Goal: Information Seeking & Learning: Learn about a topic

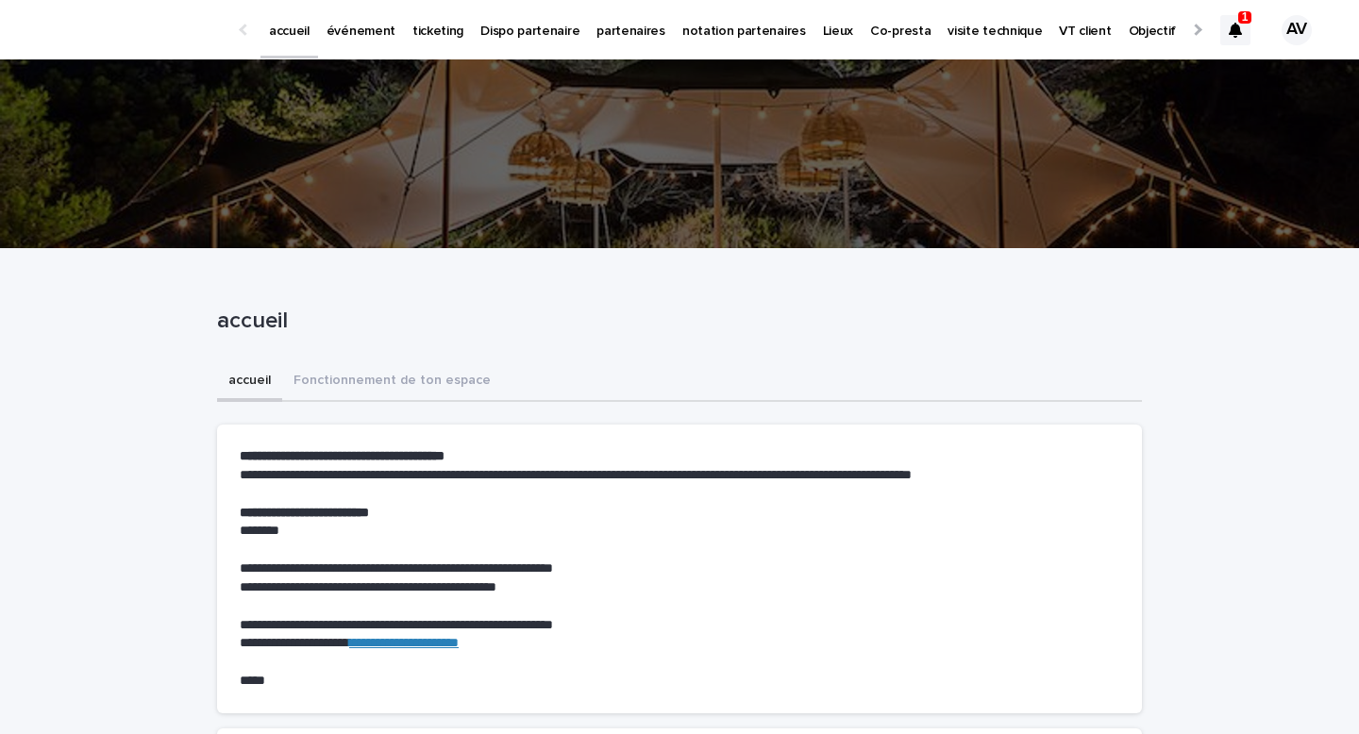
click at [363, 33] on p "événement" at bounding box center [361, 20] width 69 height 40
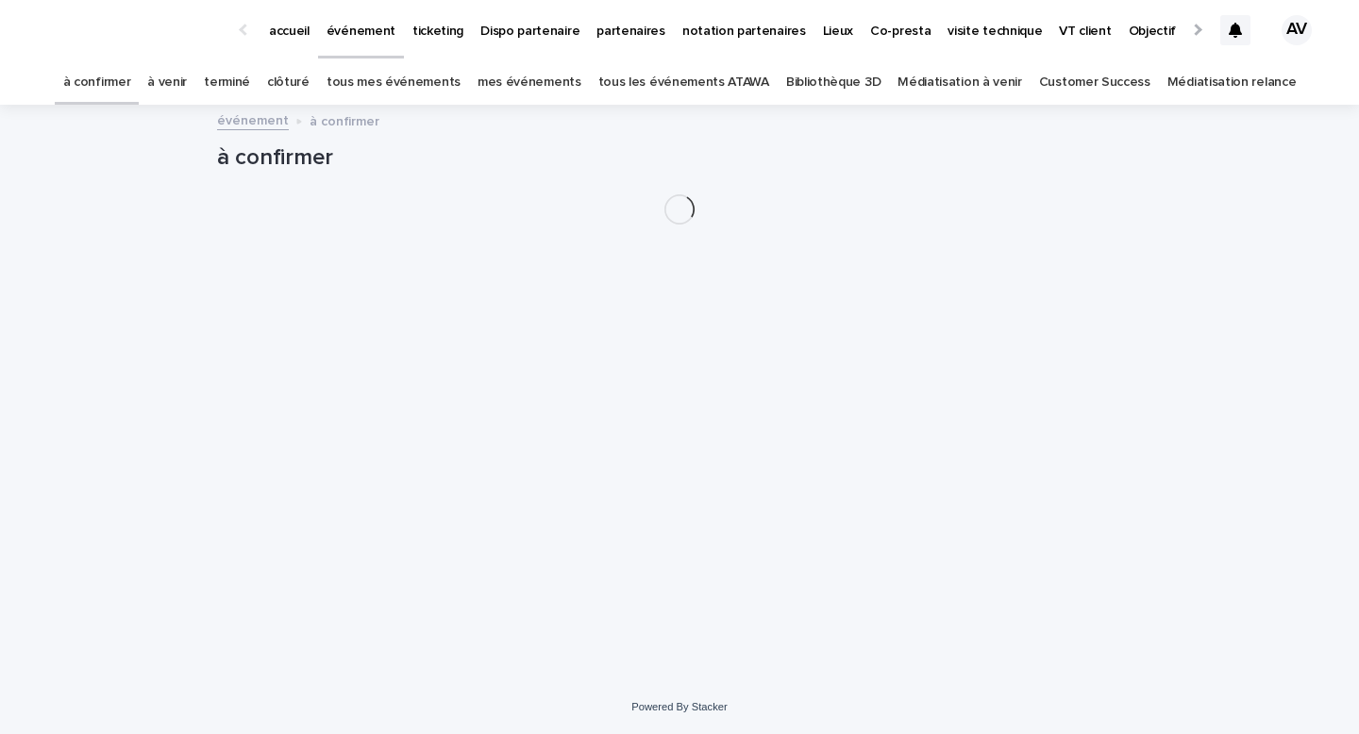
click at [846, 92] on link "Bibliothèque 3D" at bounding box center [833, 82] width 94 height 44
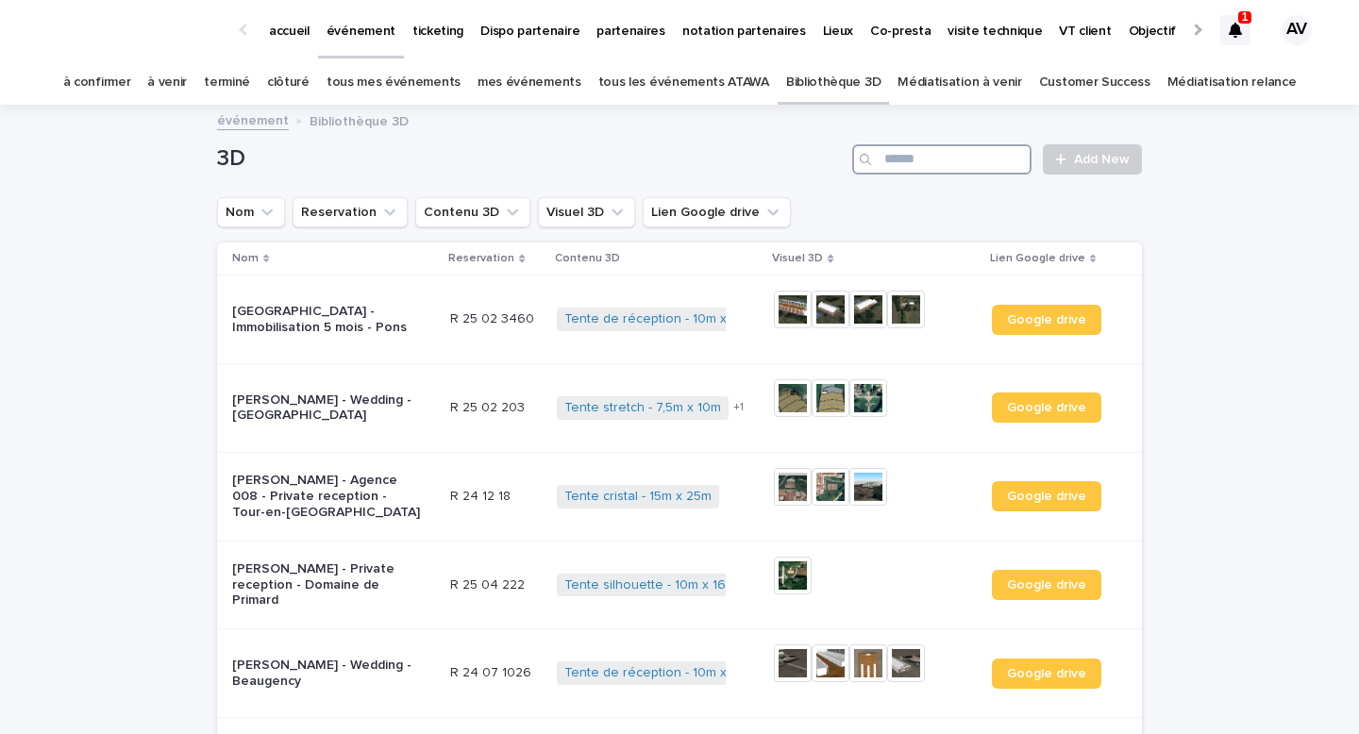
click at [885, 158] on input "Search" at bounding box center [942, 159] width 179 height 30
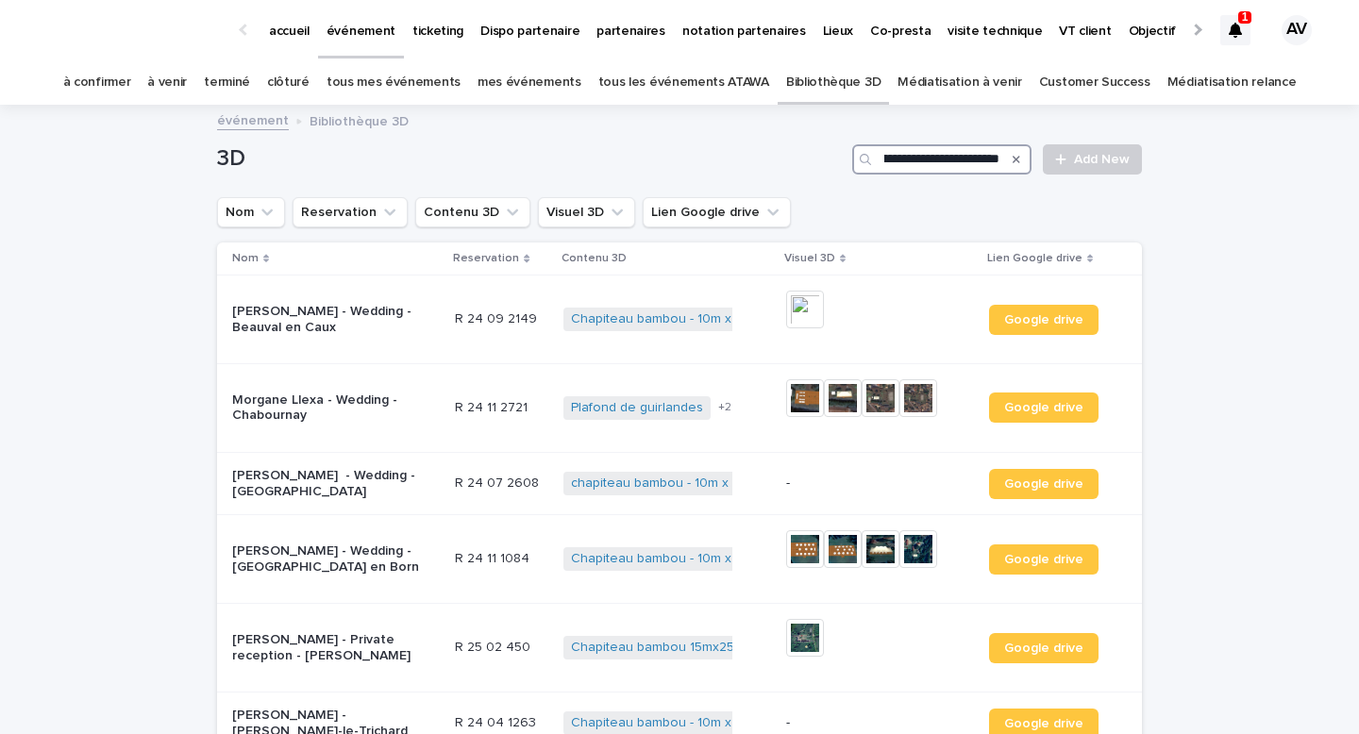
scroll to position [0, 66]
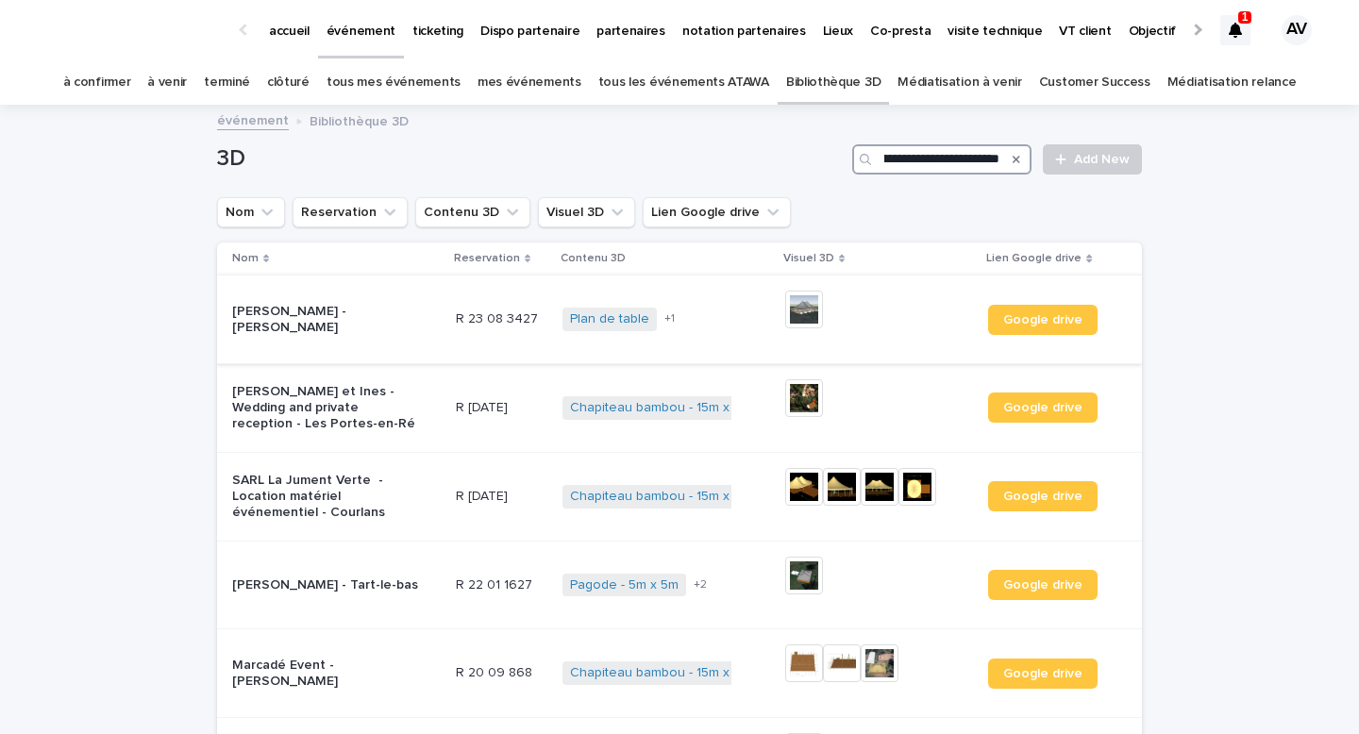
type input "**********"
click at [808, 310] on img at bounding box center [804, 310] width 38 height 38
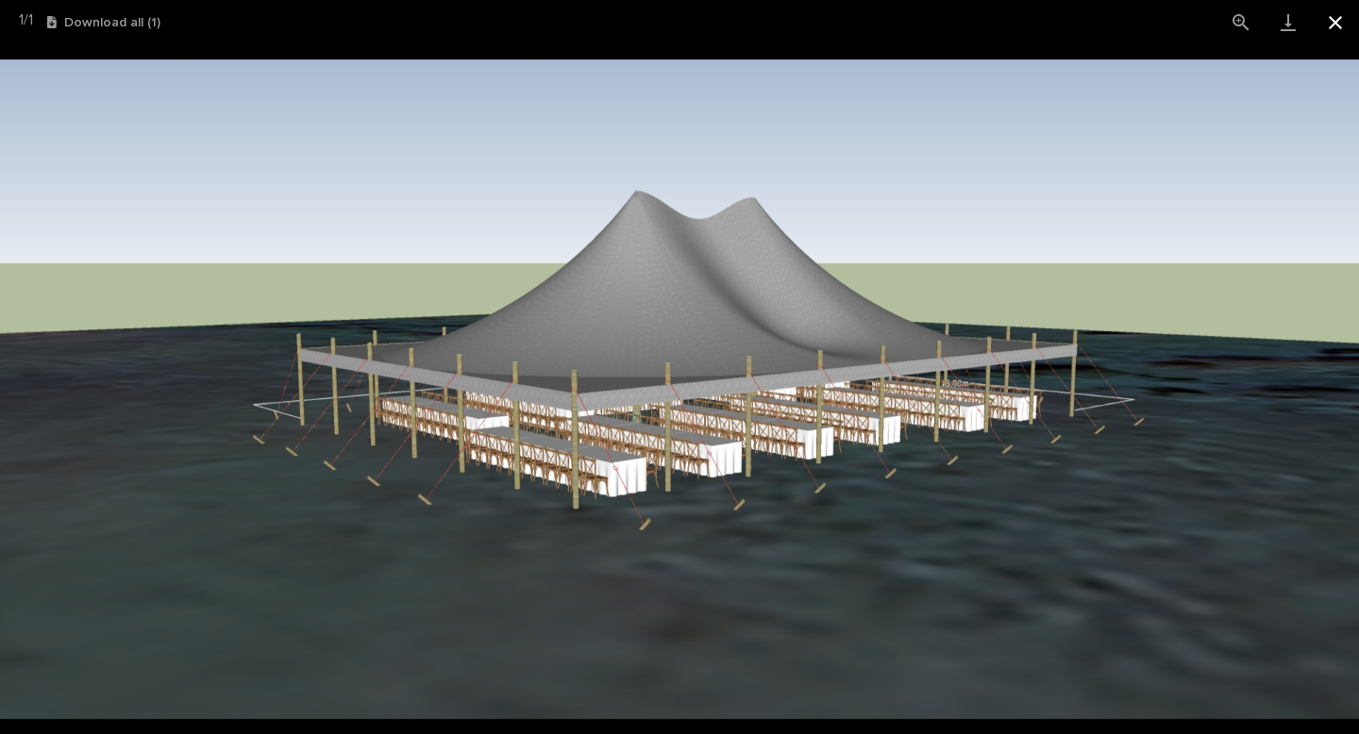
click at [1334, 31] on button "Close gallery" at bounding box center [1335, 22] width 47 height 44
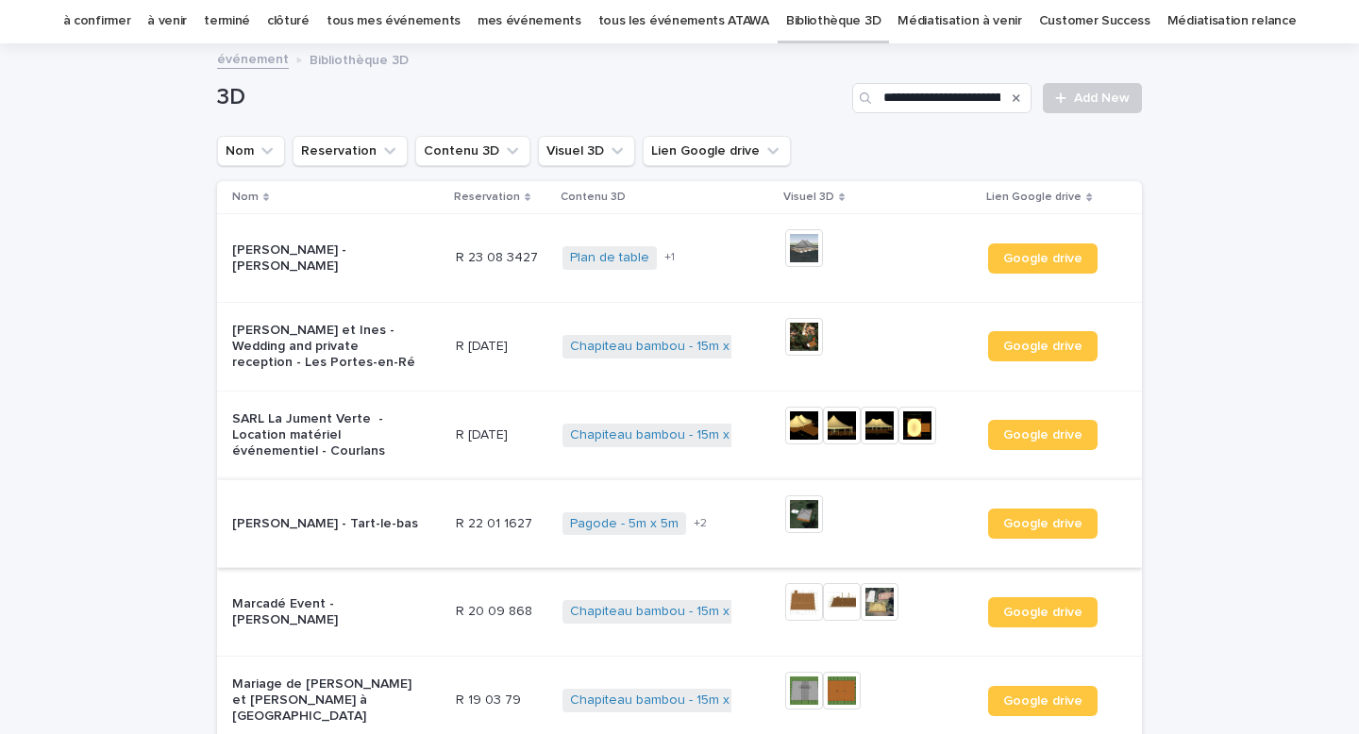
scroll to position [73, 0]
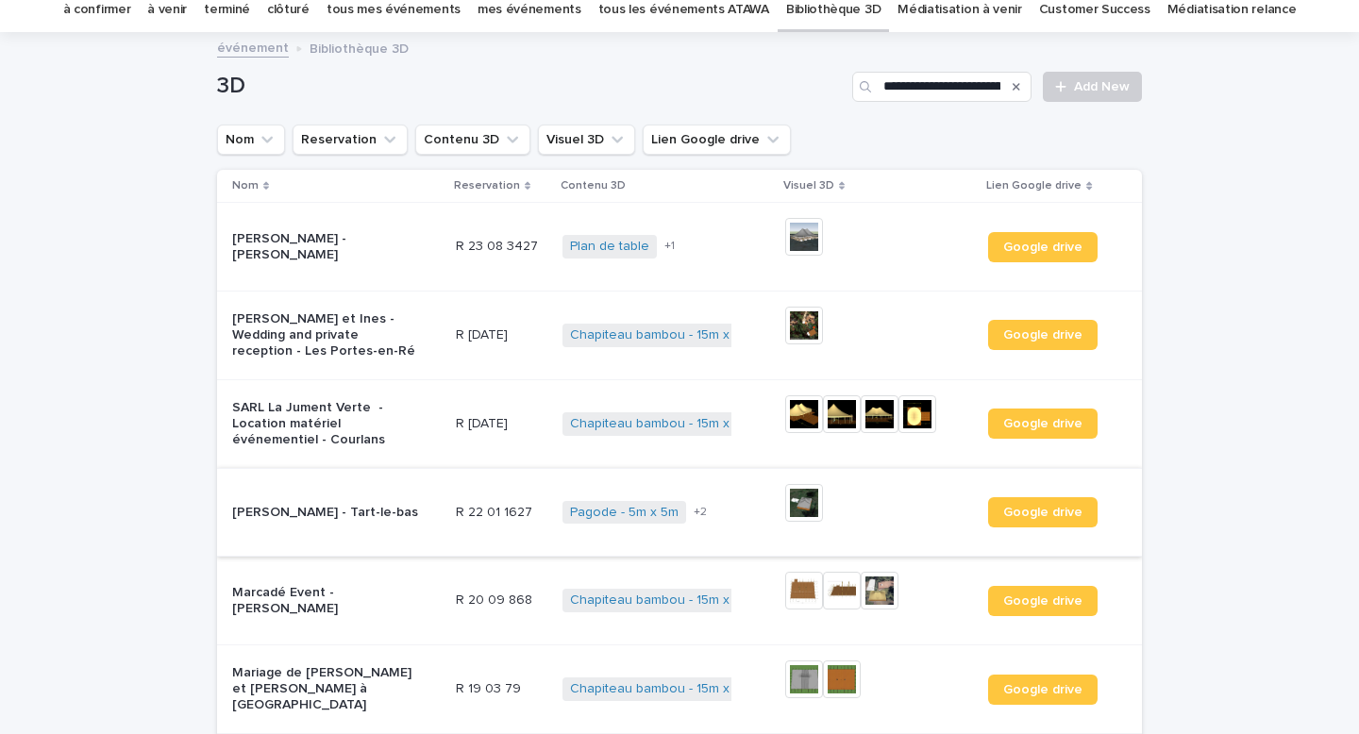
click at [800, 595] on img at bounding box center [804, 591] width 38 height 38
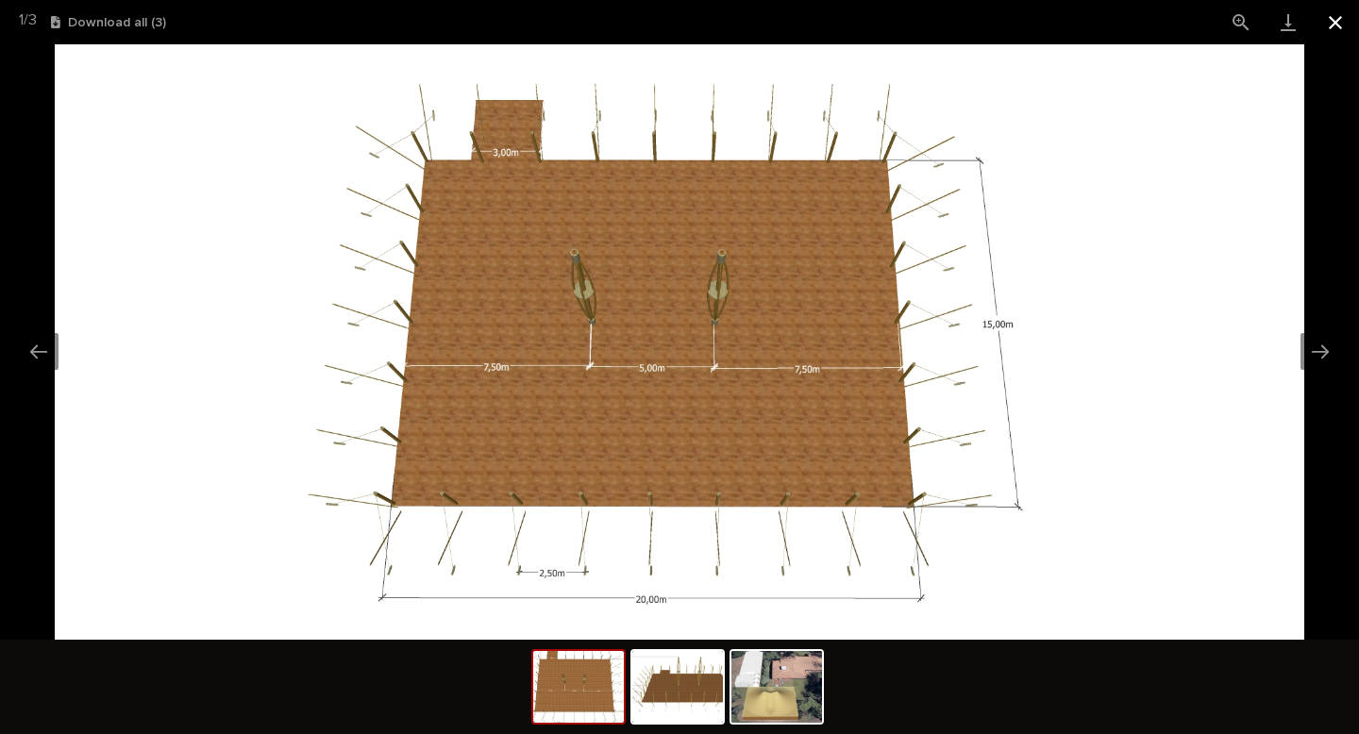
click at [1334, 17] on button "Close gallery" at bounding box center [1335, 22] width 47 height 44
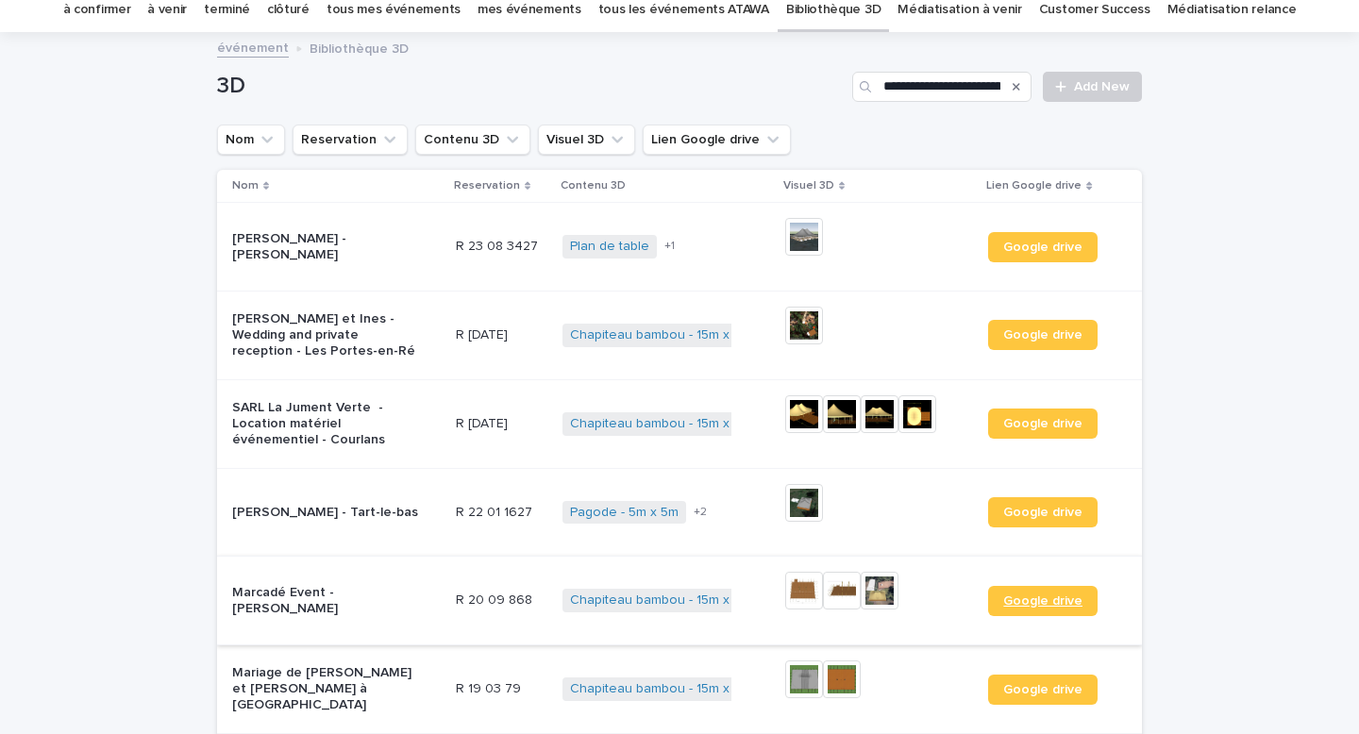
click at [1020, 601] on span "Google drive" at bounding box center [1043, 601] width 79 height 13
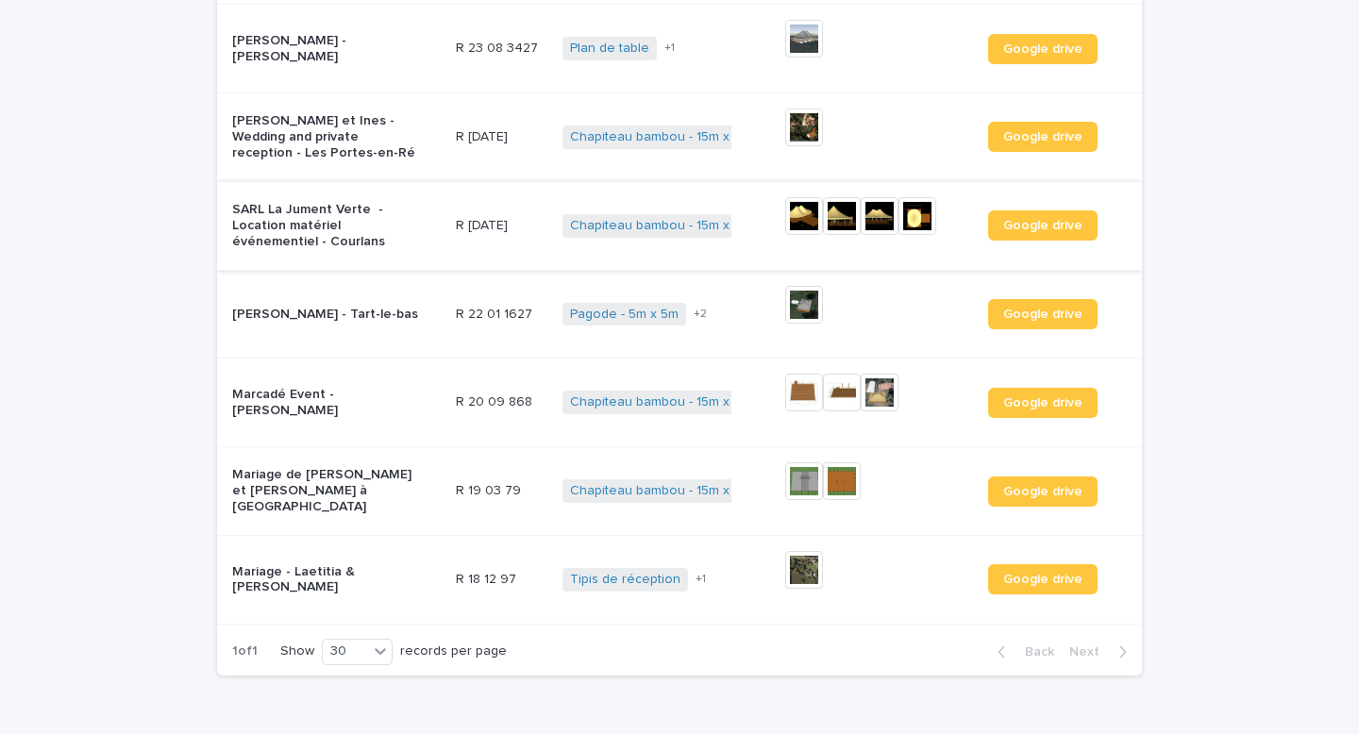
scroll to position [274, 0]
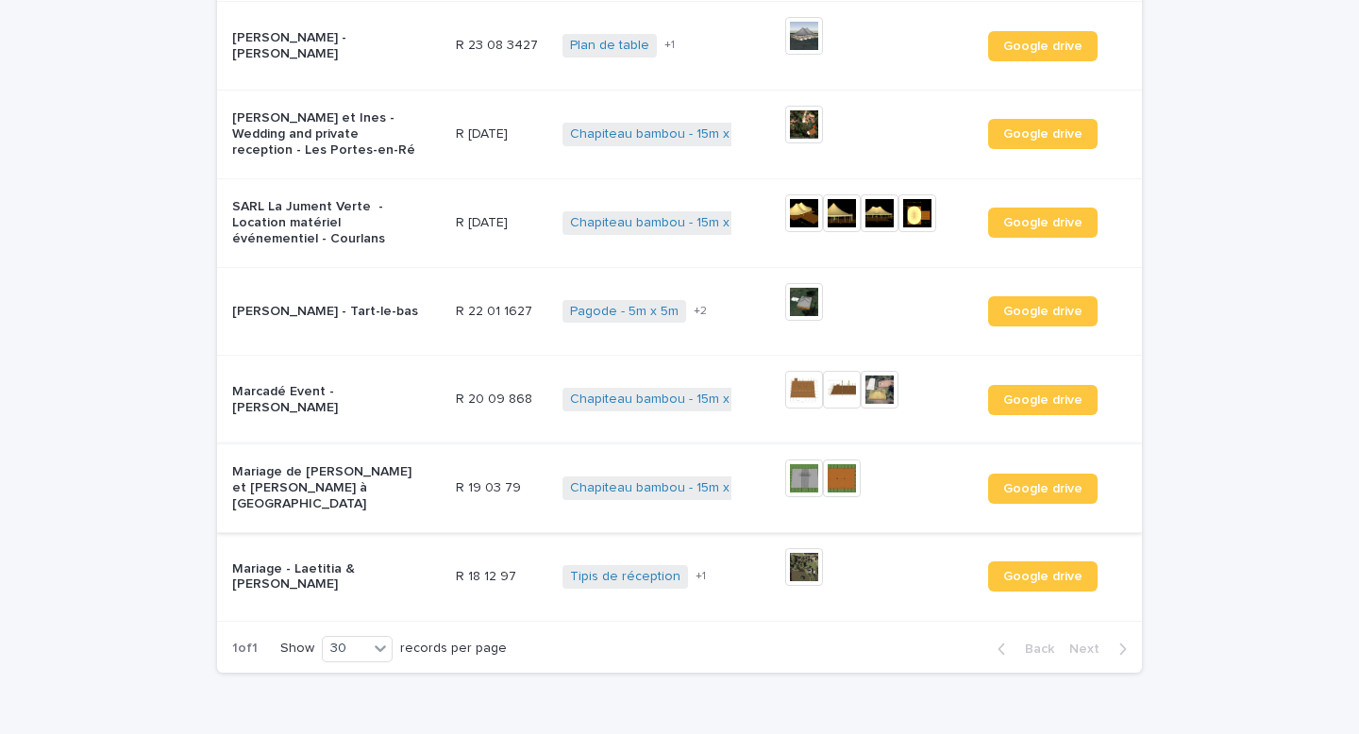
click at [841, 479] on img at bounding box center [842, 479] width 38 height 38
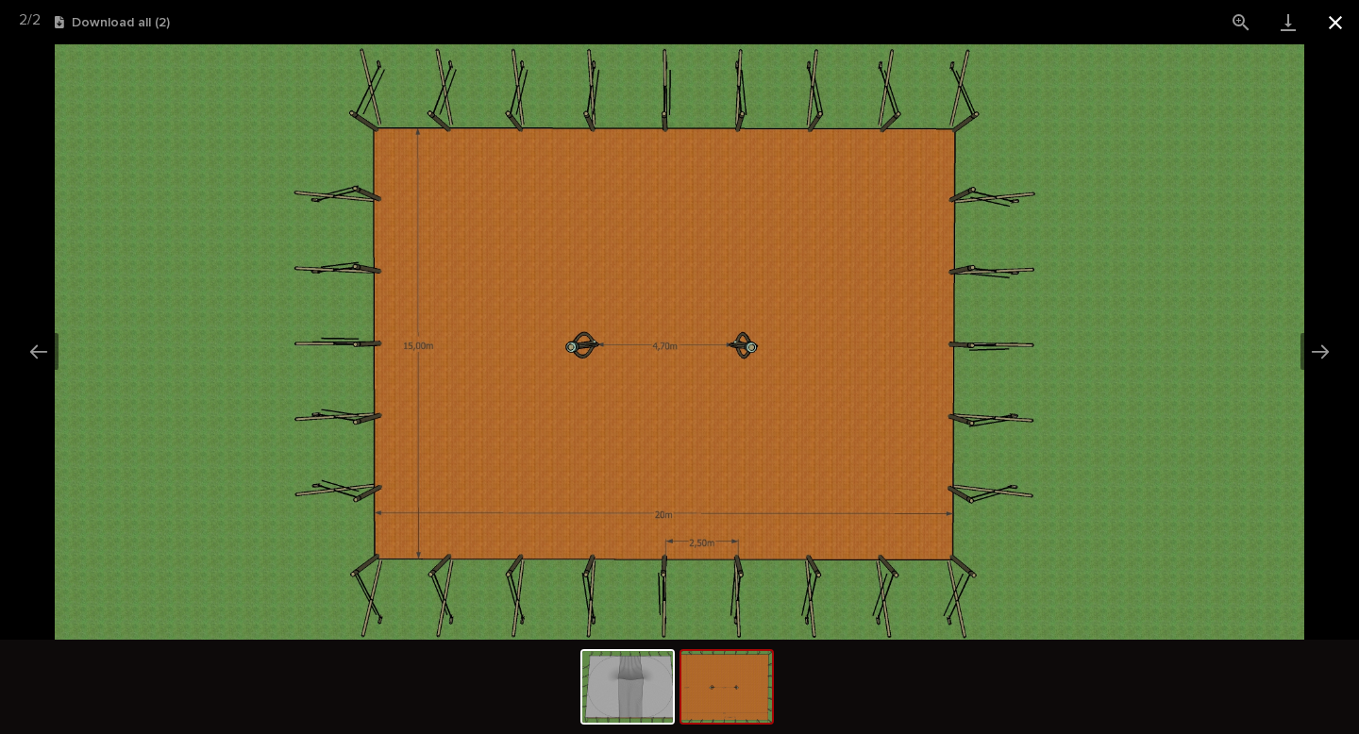
click at [1326, 21] on button "Close gallery" at bounding box center [1335, 22] width 47 height 44
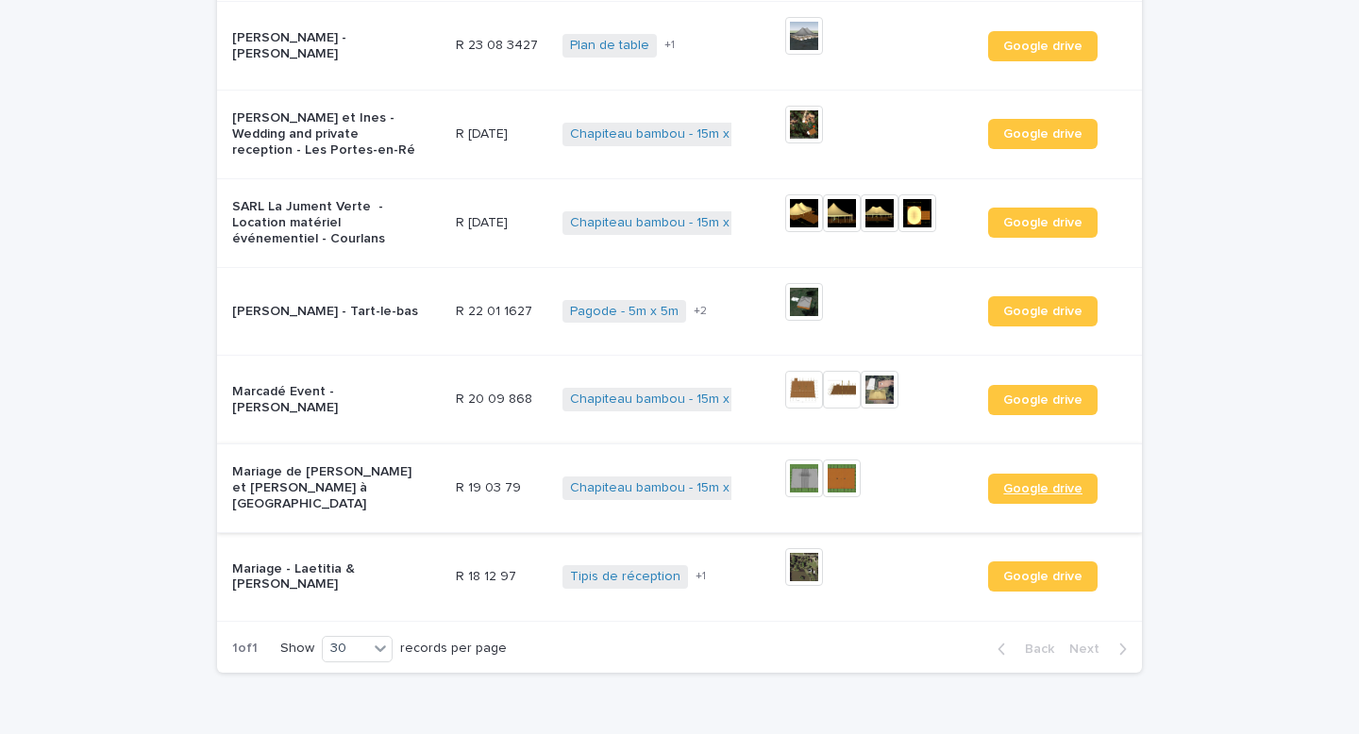
click at [1068, 489] on span "Google drive" at bounding box center [1043, 488] width 79 height 13
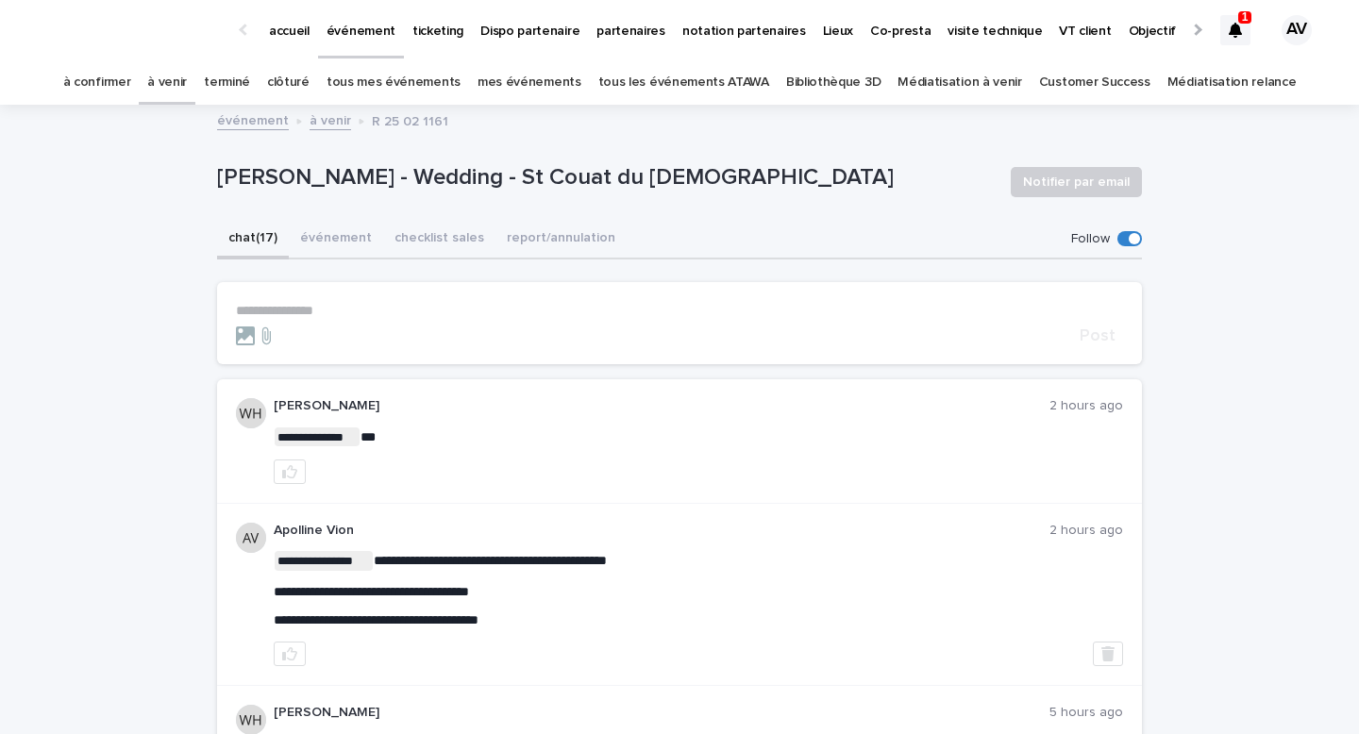
click at [356, 31] on p "événement" at bounding box center [361, 20] width 69 height 40
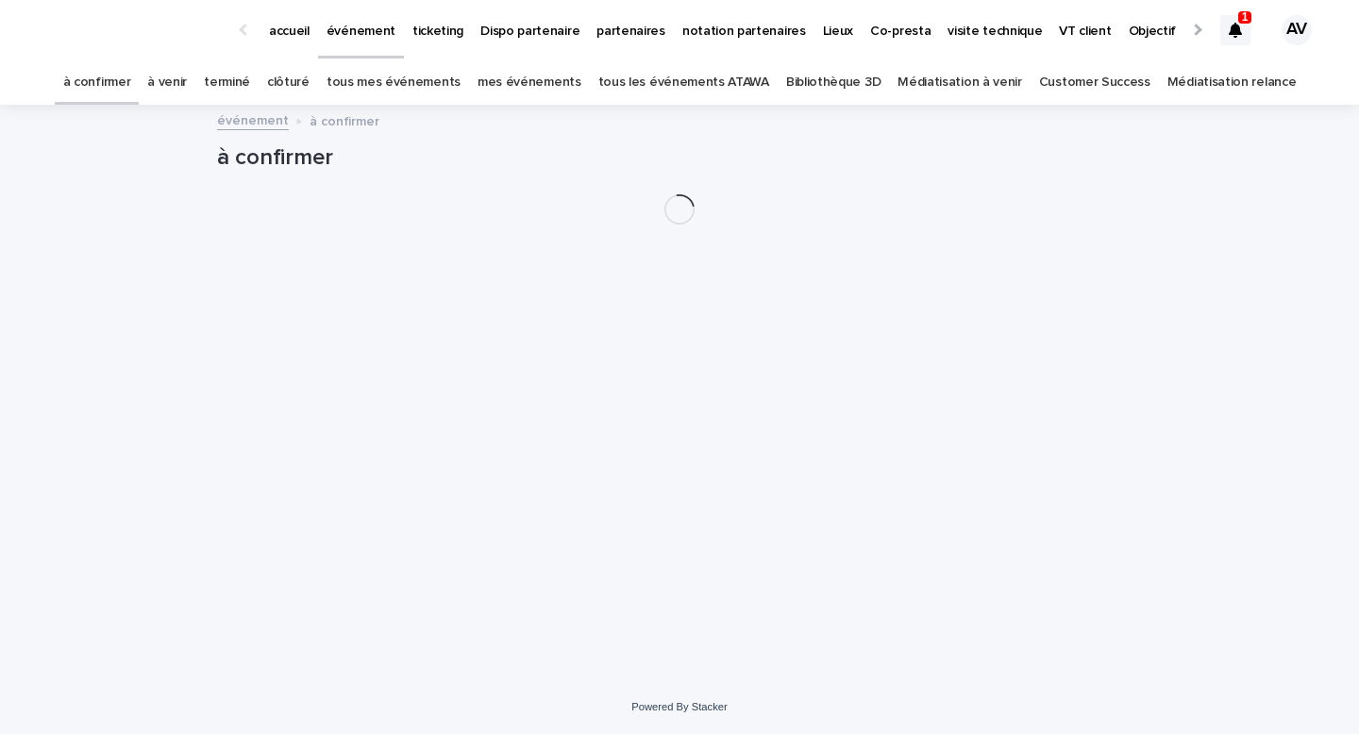
click at [1237, 28] on icon at bounding box center [1235, 30] width 13 height 15
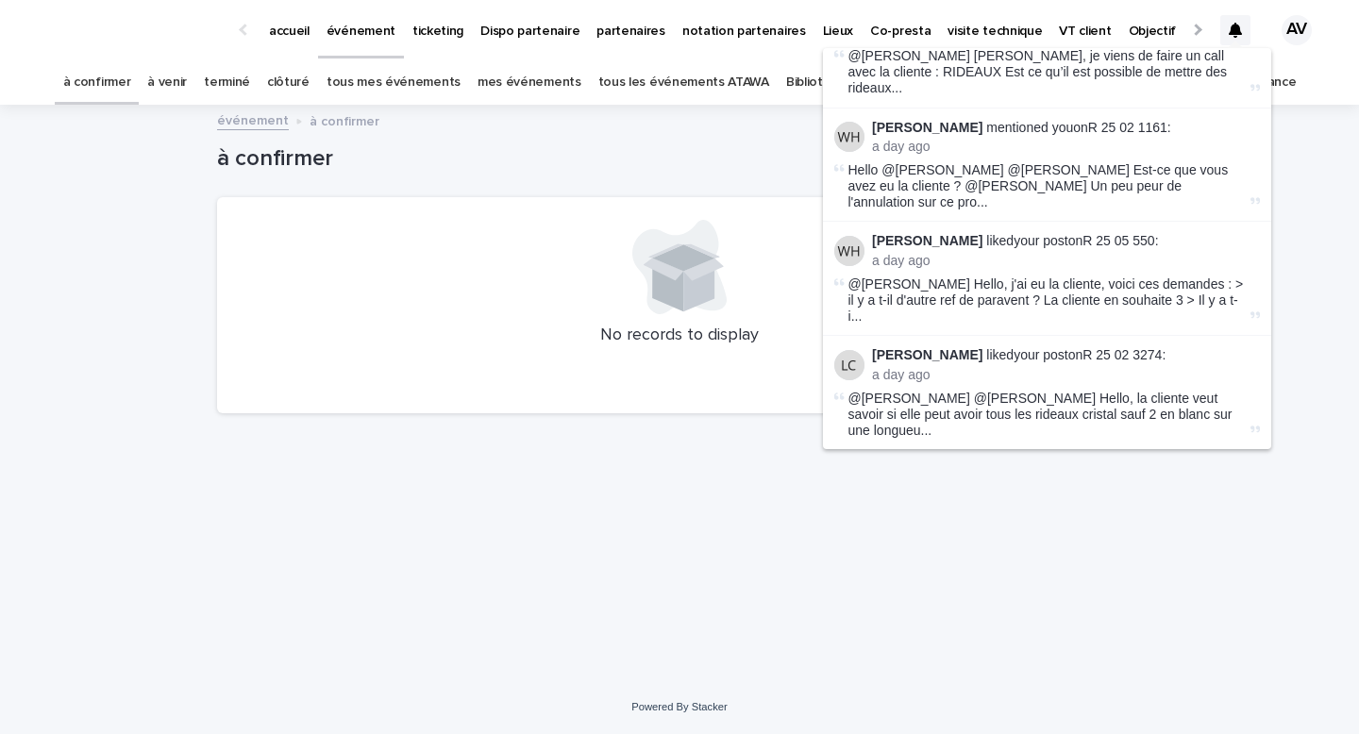
scroll to position [728, 0]
click at [1121, 232] on p "William Hearsey liked your post on R 25 05 550 :" at bounding box center [1066, 240] width 388 height 16
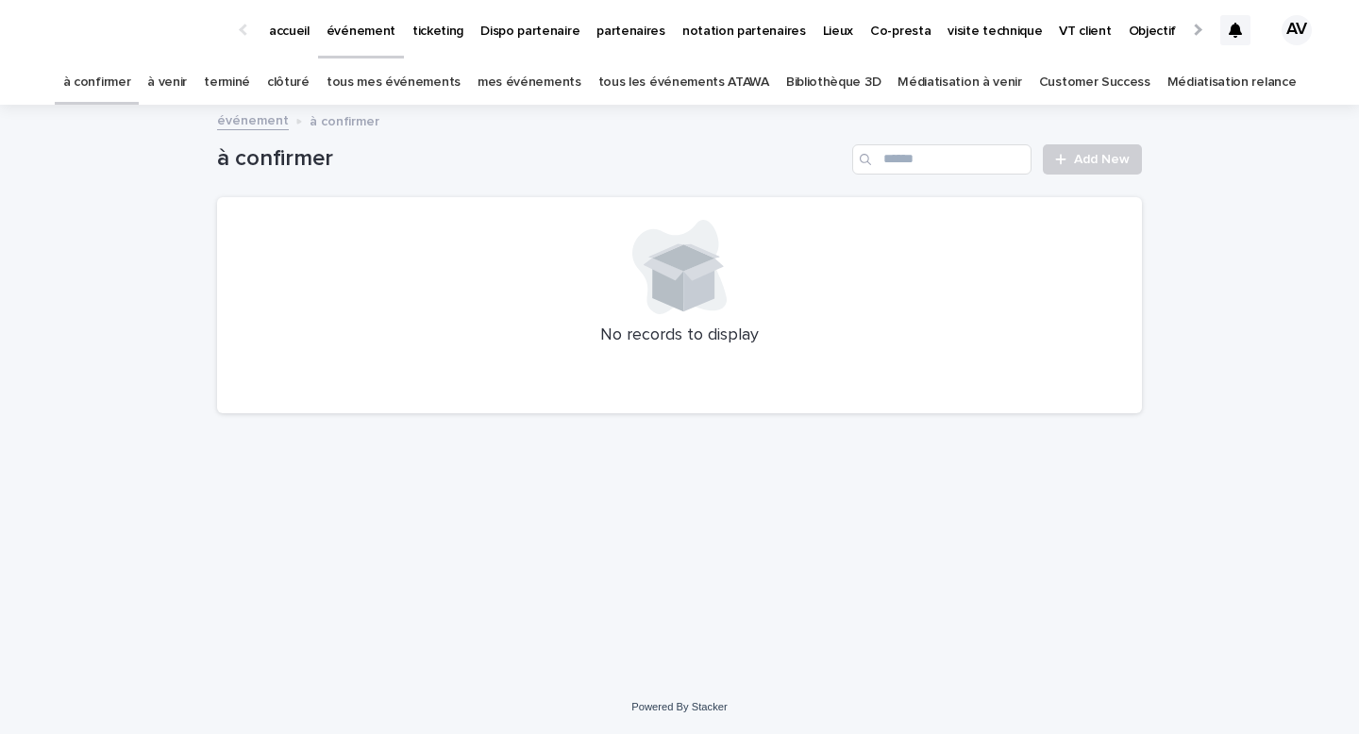
click at [1243, 14] on div at bounding box center [1236, 30] width 30 height 79
click at [290, 24] on p "accueil" at bounding box center [289, 20] width 41 height 40
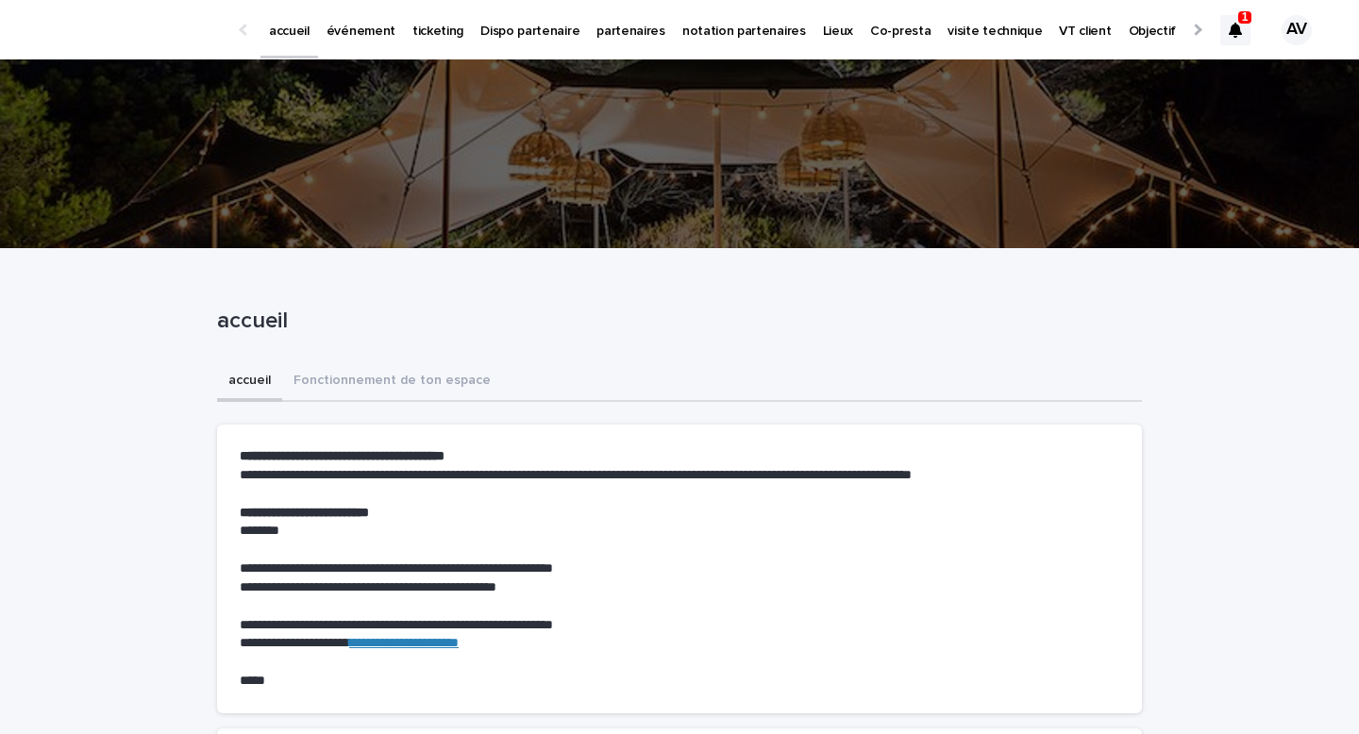
click at [1230, 34] on icon at bounding box center [1235, 30] width 13 height 15
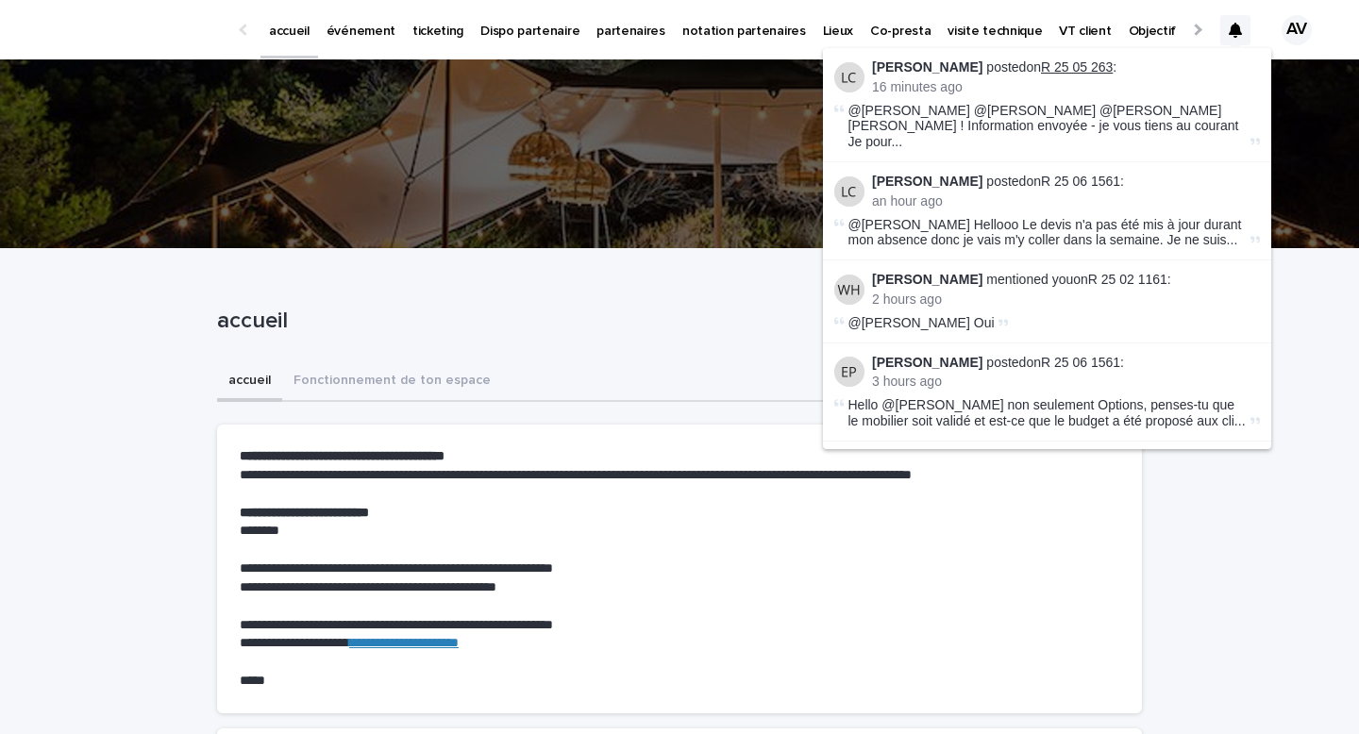
click at [1057, 64] on link "R 25 05 263" at bounding box center [1077, 66] width 72 height 15
